Goal: Transaction & Acquisition: Purchase product/service

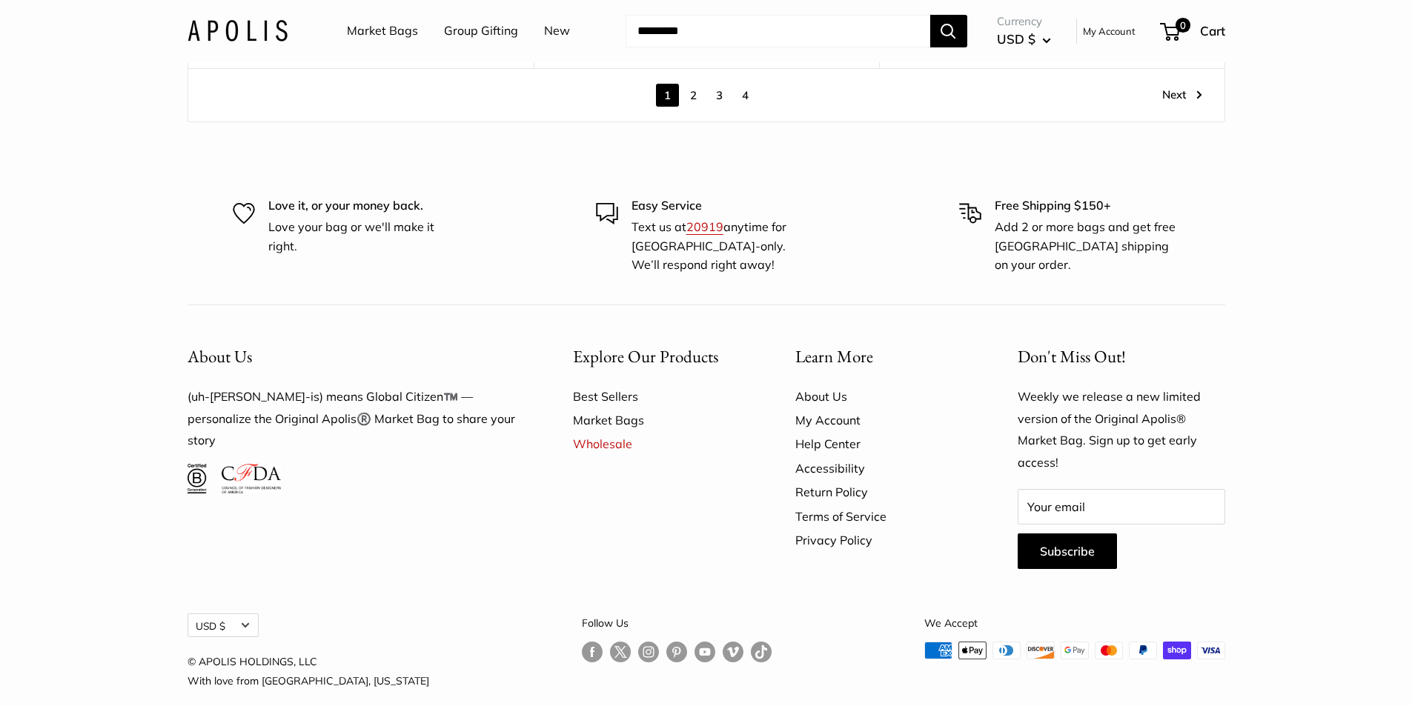
scroll to position [8856, 0]
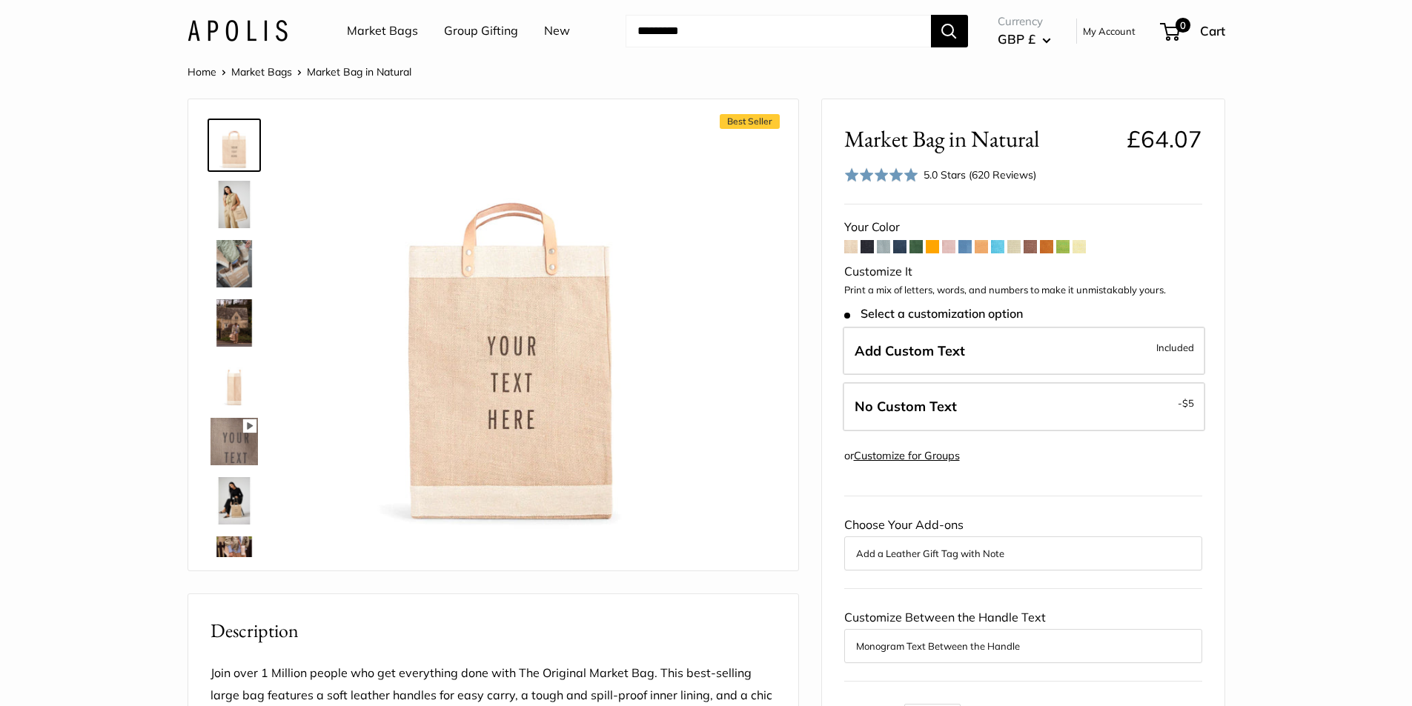
click at [967, 244] on span at bounding box center [964, 246] width 13 height 13
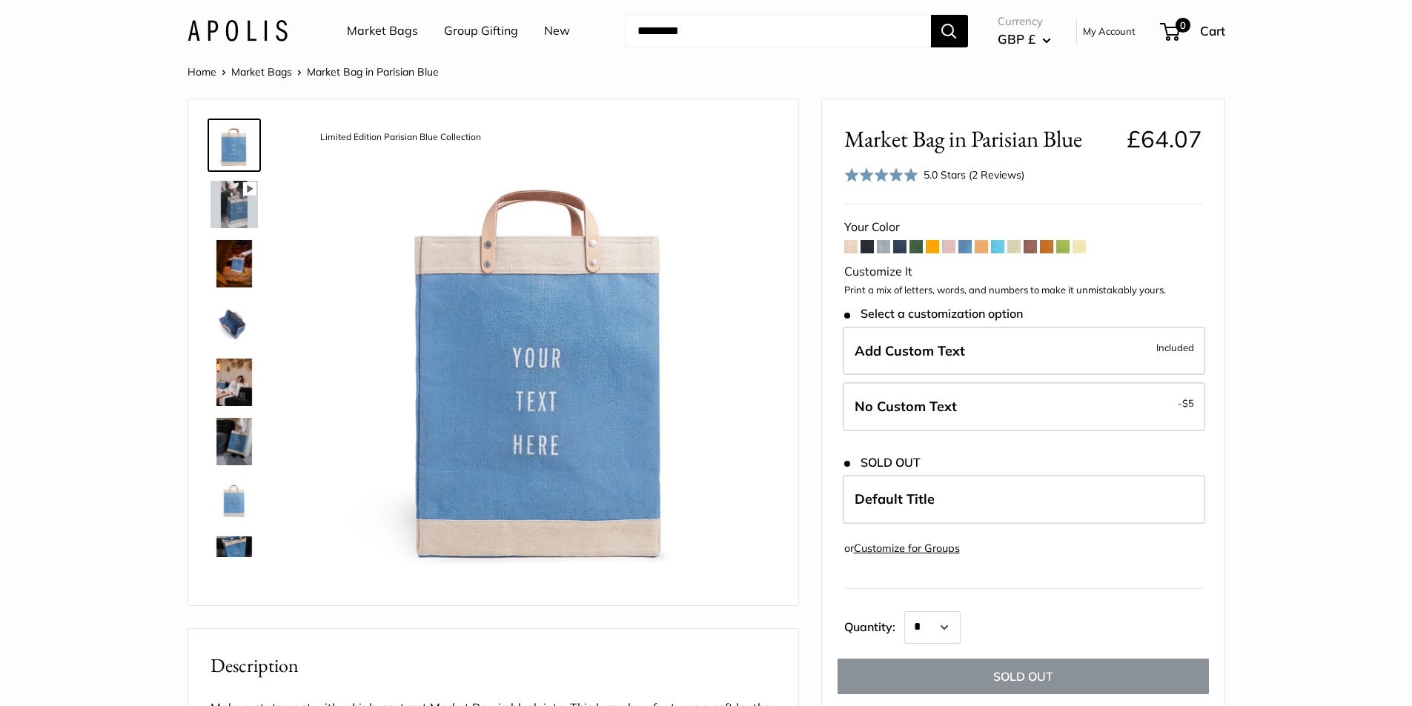
click at [999, 246] on span at bounding box center [997, 246] width 13 height 13
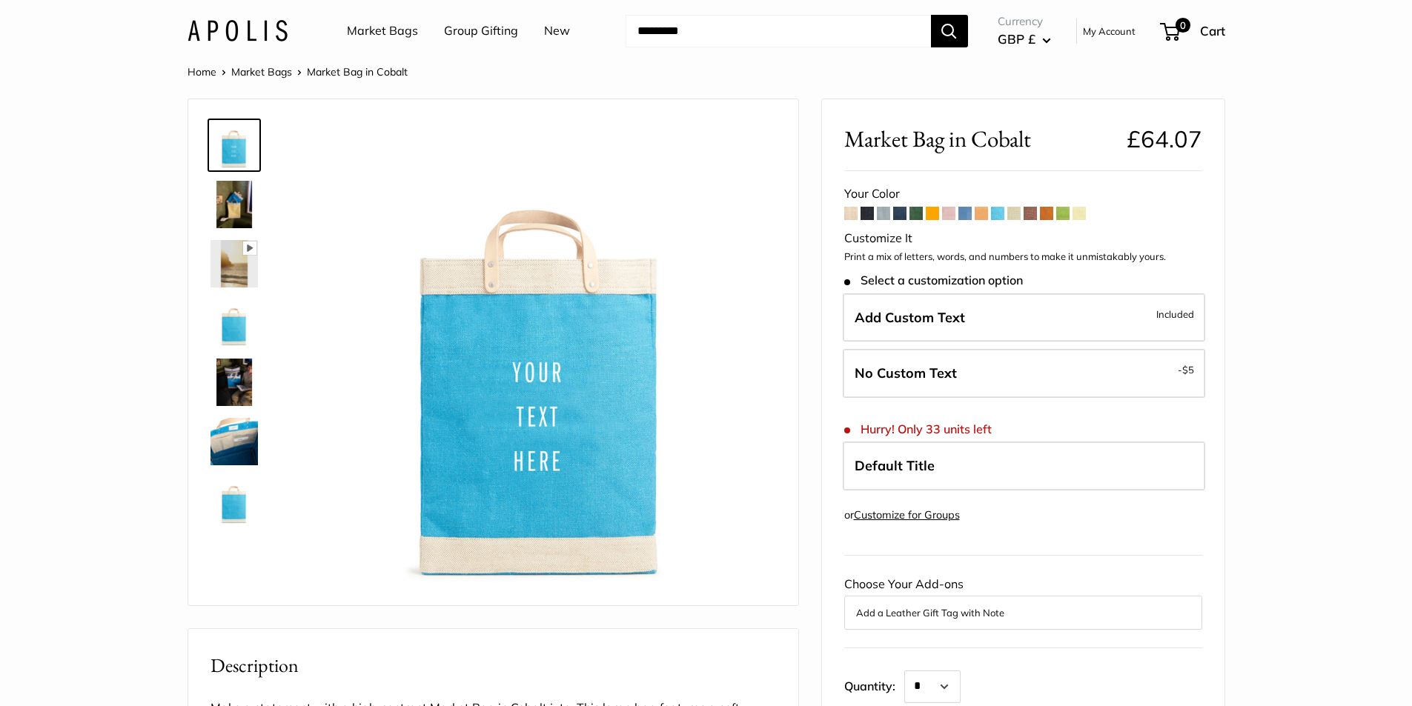
click at [849, 213] on span at bounding box center [850, 213] width 13 height 13
